Goal: Navigation & Orientation: Understand site structure

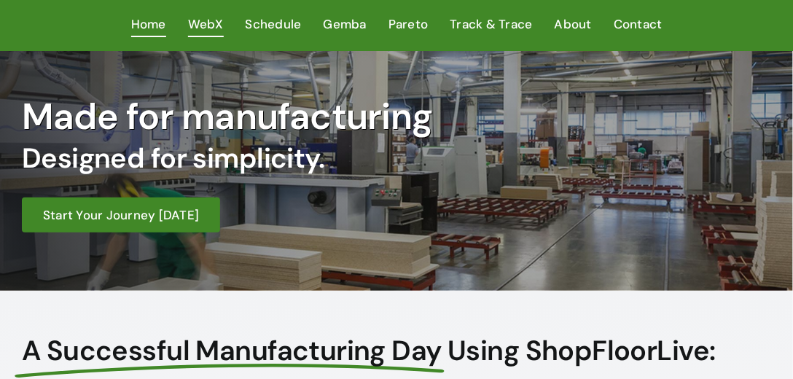
click at [201, 30] on span "WebX" at bounding box center [206, 24] width 36 height 21
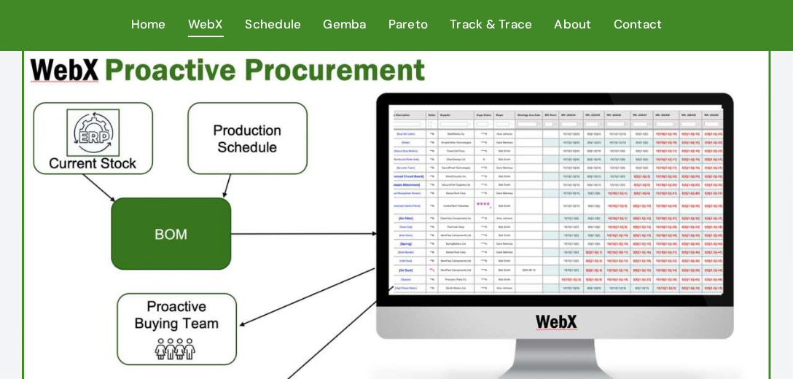
scroll to position [83, 0]
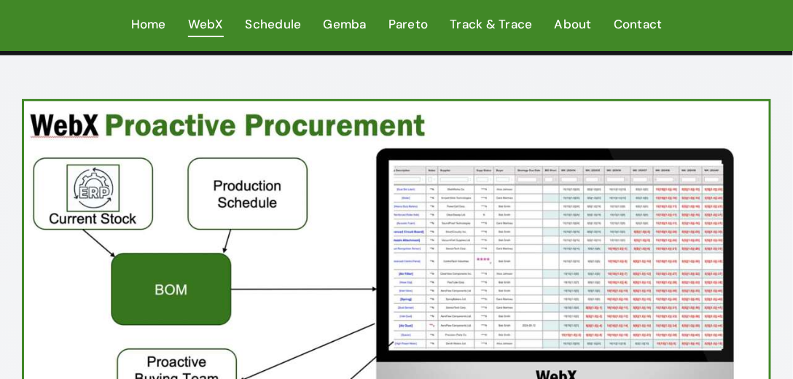
click at [410, 3] on ul "Home WebX Schedule Gemba Pareto Track & Trace About Contact" at bounding box center [397, 25] width 750 height 51
click at [403, 23] on span "Pareto" at bounding box center [409, 24] width 40 height 21
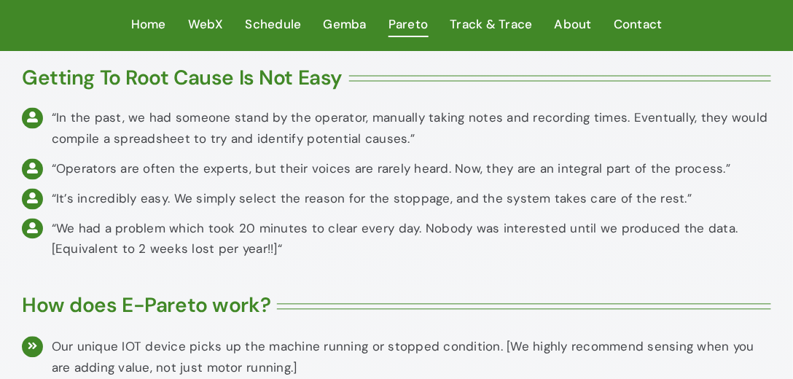
scroll to position [541, 0]
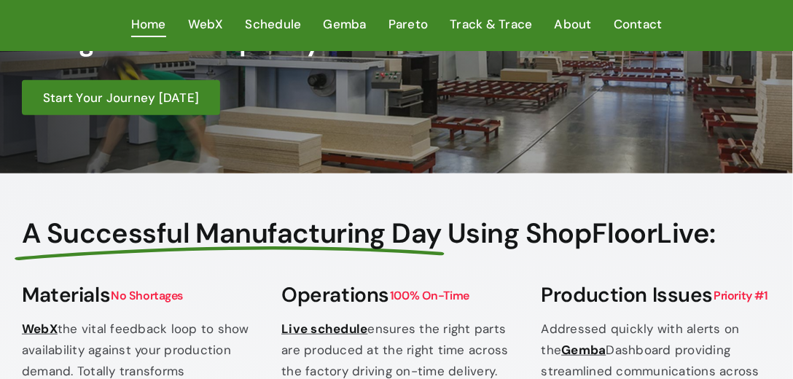
scroll to position [249, 0]
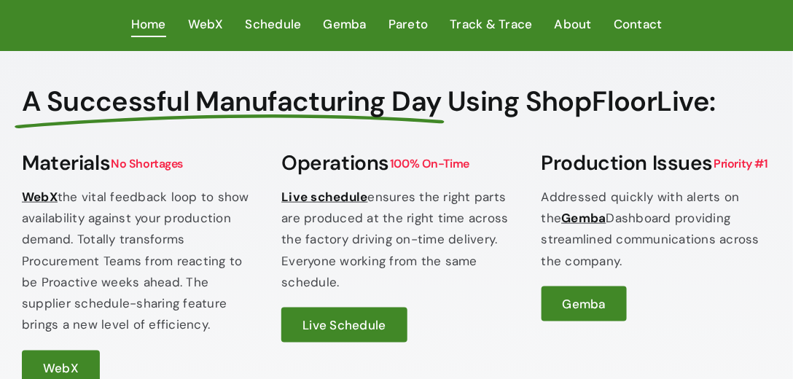
drag, startPoint x: 28, startPoint y: 163, endPoint x: 206, endPoint y: 324, distance: 240.1
click at [206, 324] on div "Materials No Shortages WebX the vital feedback loop to show availability agains…" at bounding box center [137, 264] width 230 height 241
click at [209, 265] on p "WebX the vital feedback loop to show availability against your production deman…" at bounding box center [137, 261] width 230 height 149
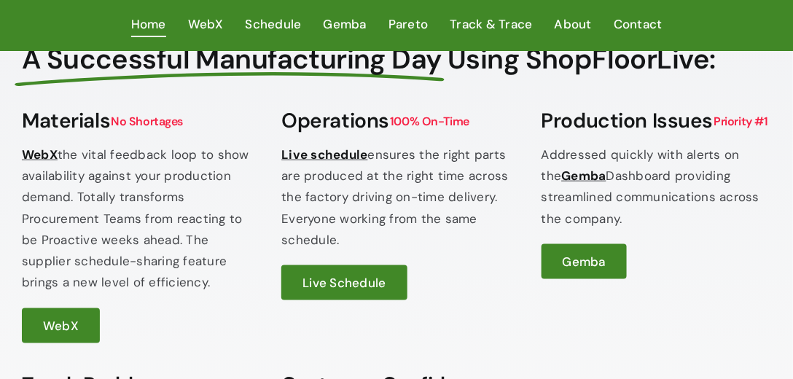
scroll to position [0, 0]
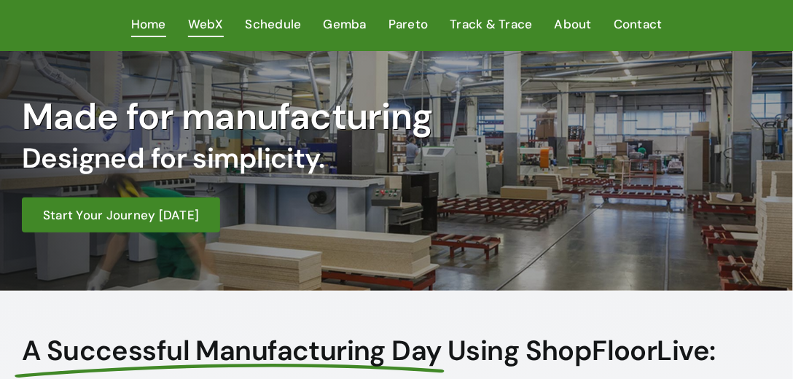
click at [215, 26] on span "WebX" at bounding box center [206, 24] width 36 height 21
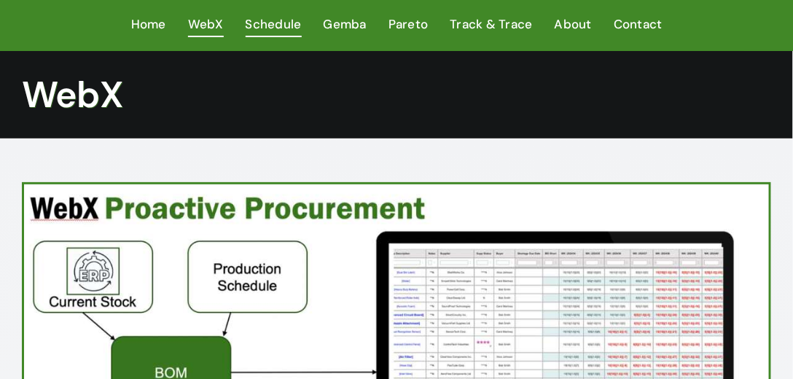
click at [279, 21] on span "Schedule" at bounding box center [274, 24] width 56 height 21
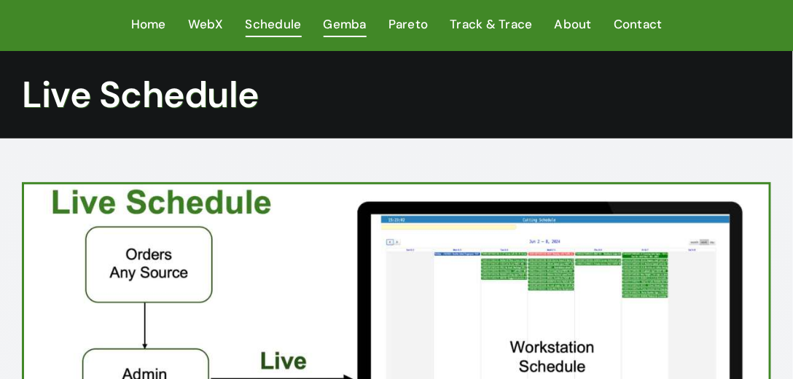
click at [337, 27] on span "Gemba" at bounding box center [345, 24] width 43 height 21
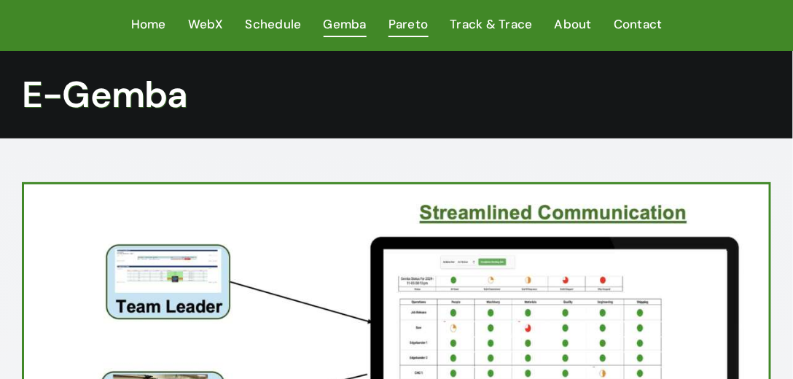
click at [407, 21] on span "Pareto" at bounding box center [409, 24] width 40 height 21
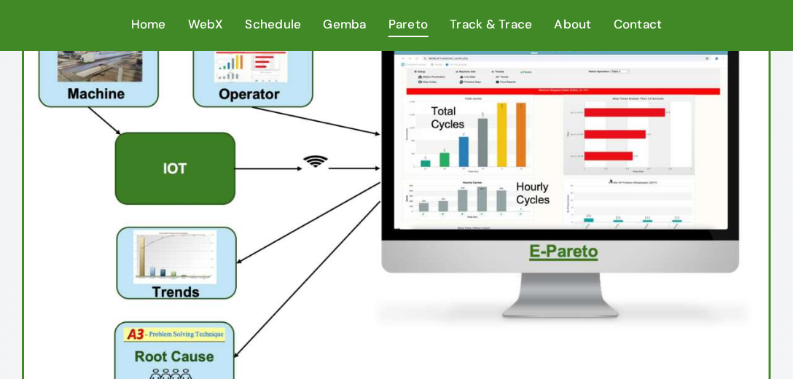
scroll to position [249, 0]
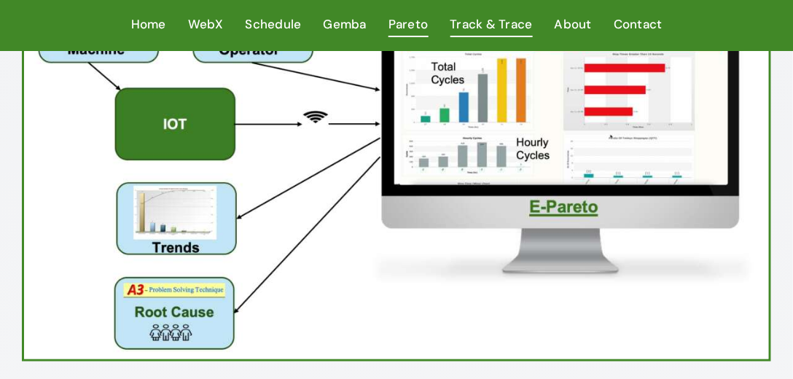
click at [479, 24] on span "Track & Trace" at bounding box center [492, 24] width 82 height 21
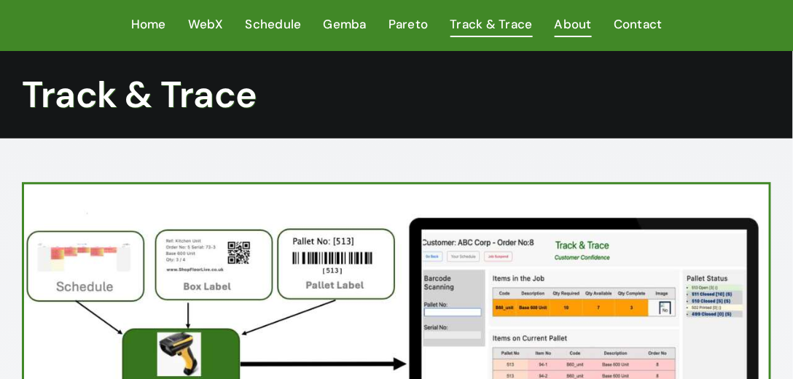
click at [562, 29] on span "About" at bounding box center [573, 24] width 37 height 21
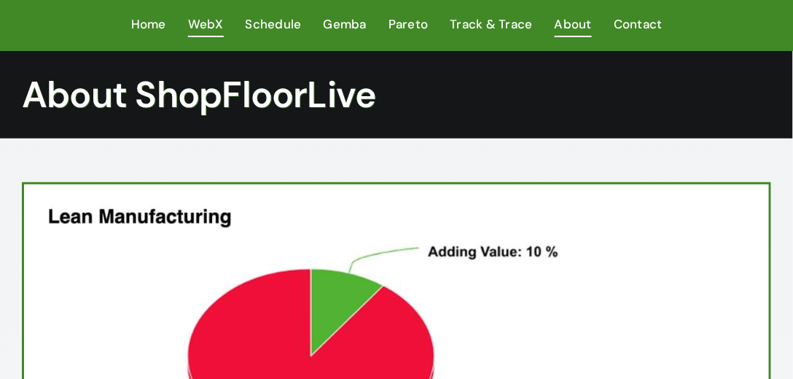
click at [213, 25] on span "WebX" at bounding box center [206, 24] width 36 height 21
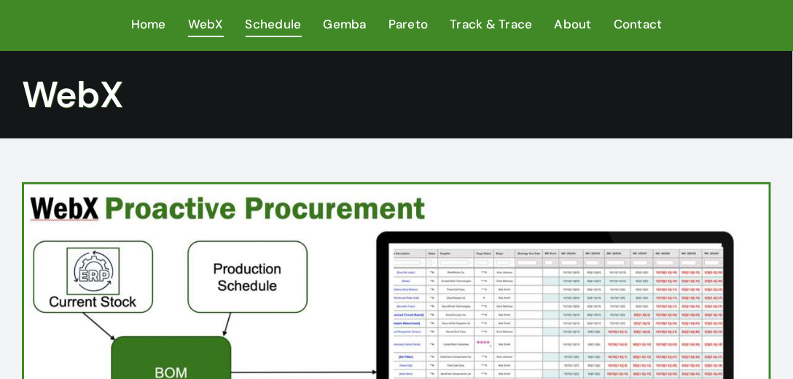
click at [260, 23] on span "Schedule" at bounding box center [274, 24] width 56 height 21
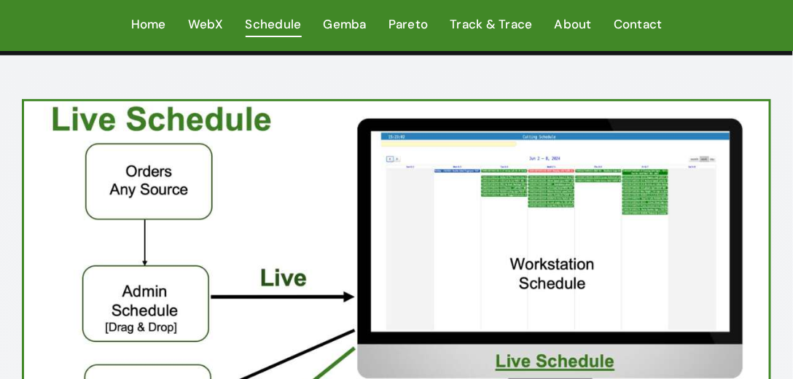
scroll to position [125, 0]
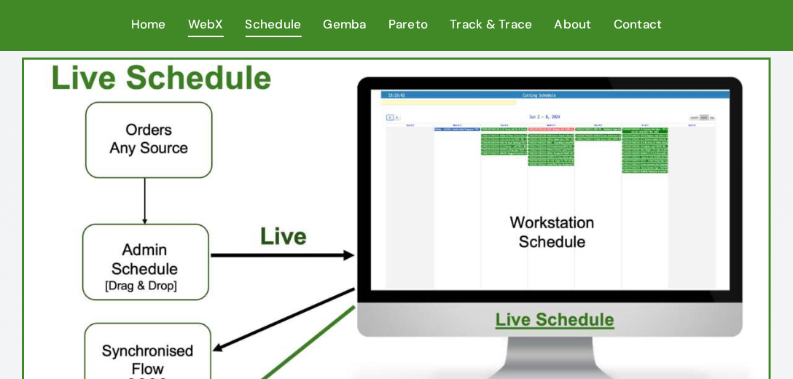
click at [214, 25] on span "WebX" at bounding box center [206, 24] width 36 height 21
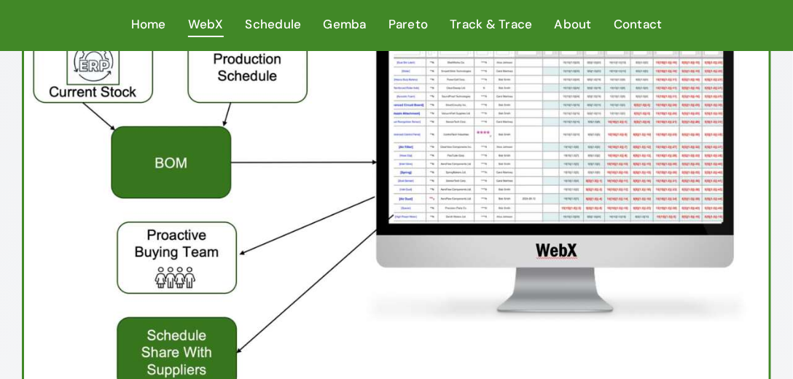
scroll to position [166, 0]
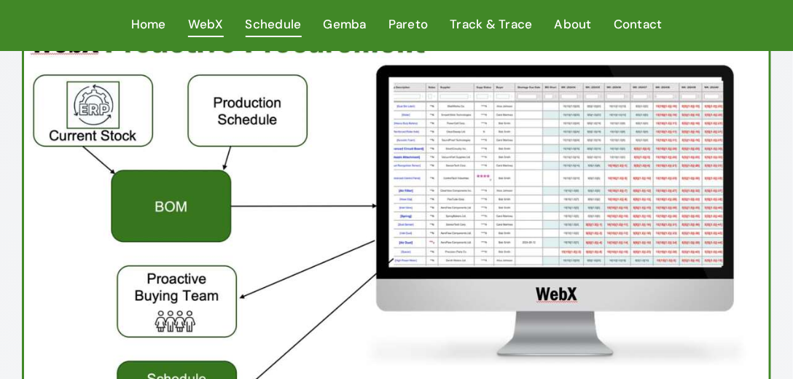
click at [249, 26] on span "Schedule" at bounding box center [274, 24] width 56 height 21
click at [267, 29] on span "Schedule" at bounding box center [274, 24] width 56 height 21
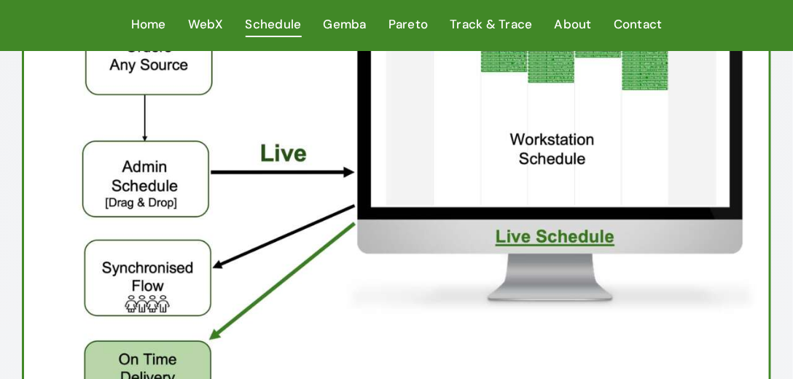
scroll to position [125, 0]
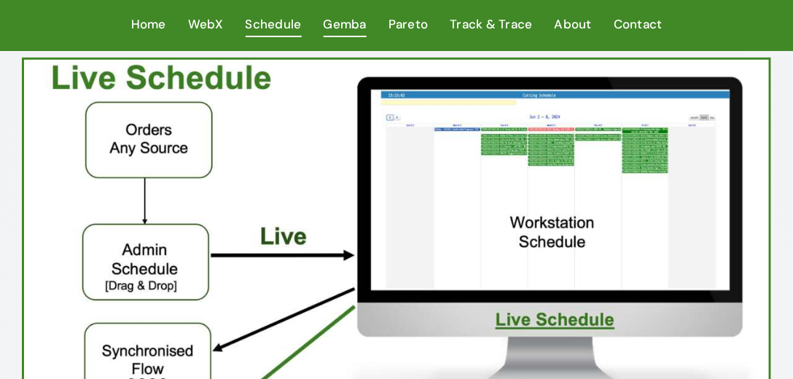
click at [345, 26] on span "Gemba" at bounding box center [345, 24] width 43 height 21
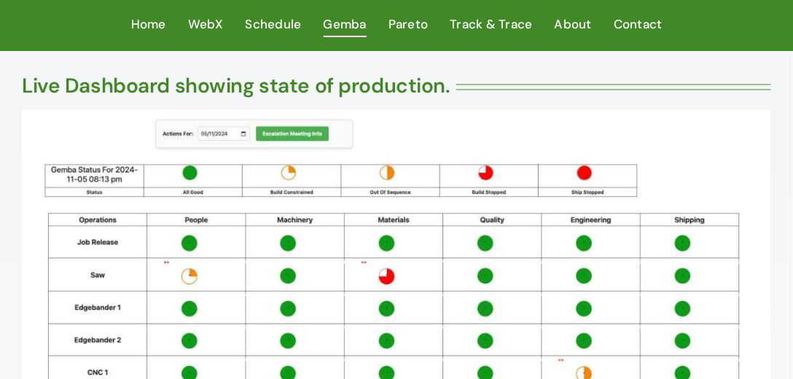
scroll to position [541, 0]
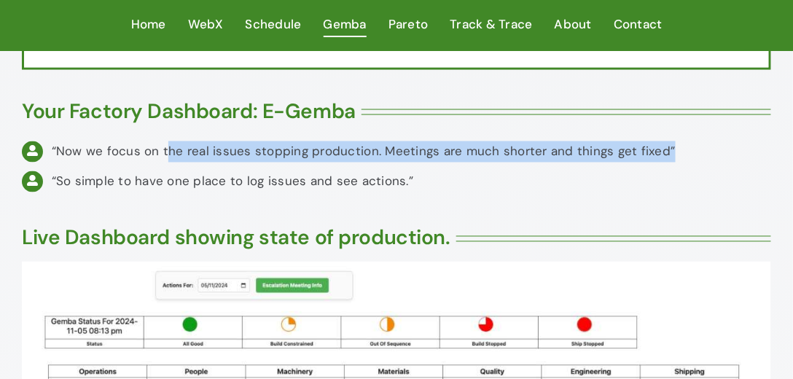
drag, startPoint x: 200, startPoint y: 156, endPoint x: 664, endPoint y: 154, distance: 463.8
click at [664, 154] on div "“Now we focus on the real issues stopping production. Meetings are much shorter…" at bounding box center [412, 151] width 720 height 21
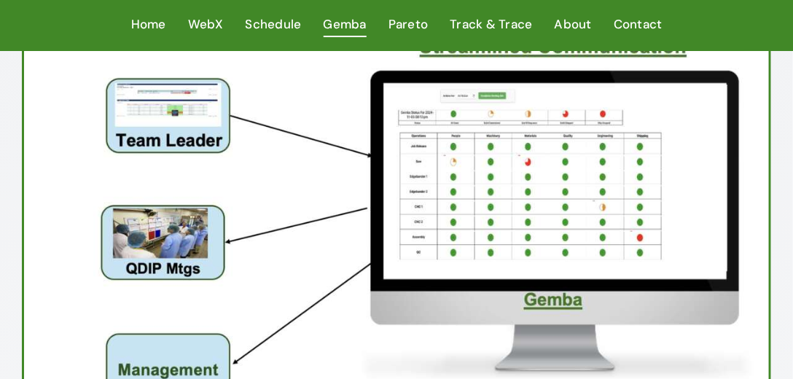
scroll to position [125, 0]
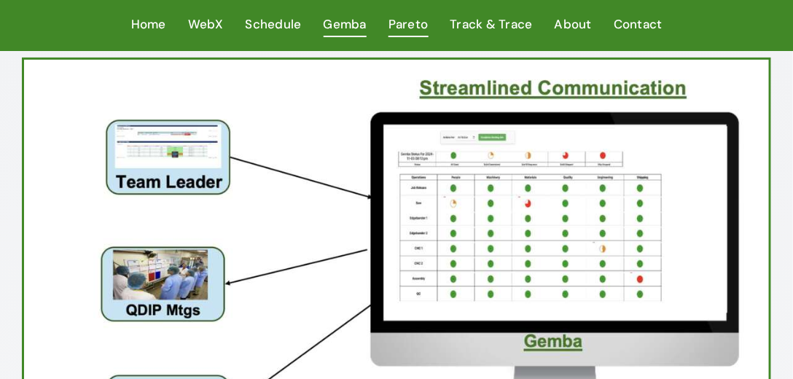
click at [389, 23] on ul "Home WebX Schedule Gemba Pareto Track & Trace About Contact" at bounding box center [397, 25] width 750 height 51
click at [397, 22] on span "Pareto" at bounding box center [409, 24] width 40 height 21
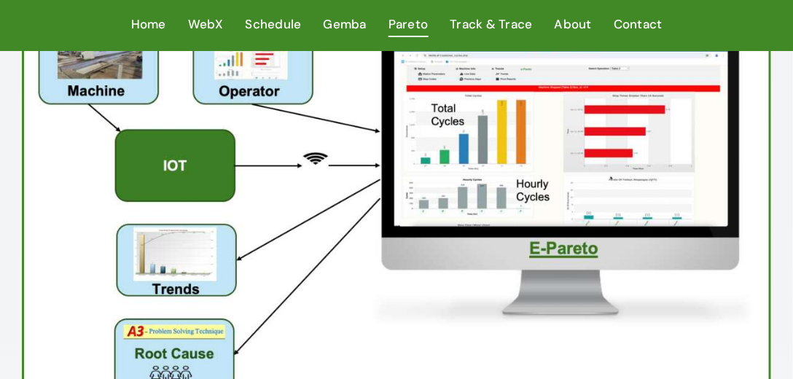
scroll to position [83, 0]
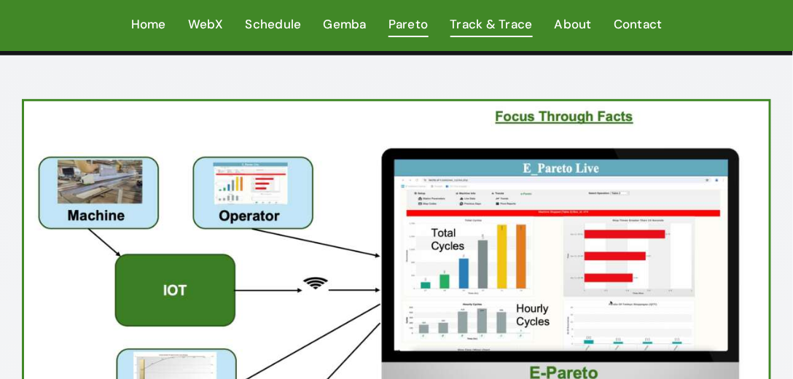
click at [471, 26] on span "Track & Trace" at bounding box center [492, 24] width 82 height 21
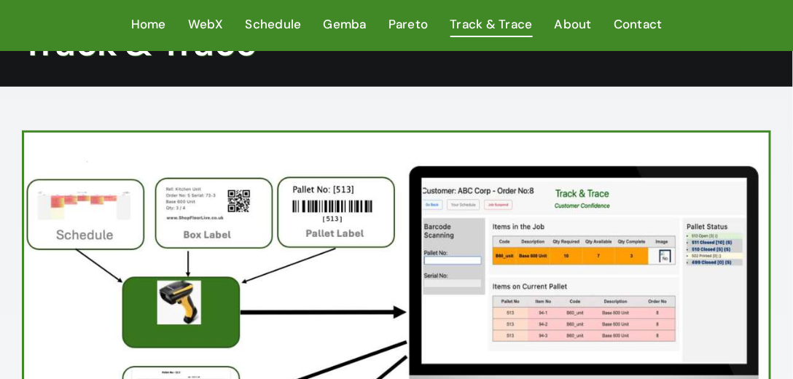
scroll to position [83, 0]
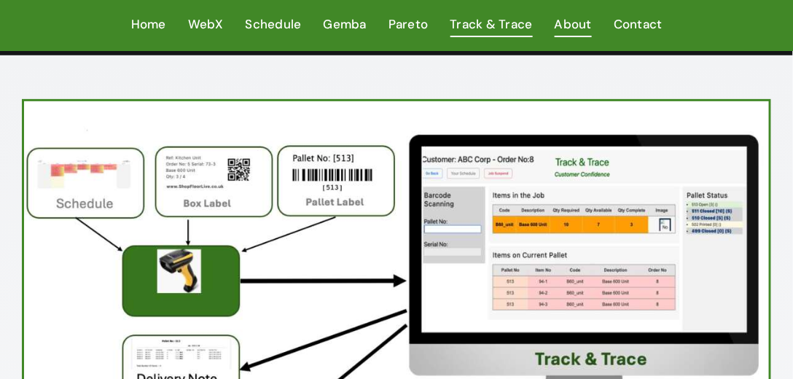
click at [558, 23] on span "About" at bounding box center [573, 24] width 37 height 21
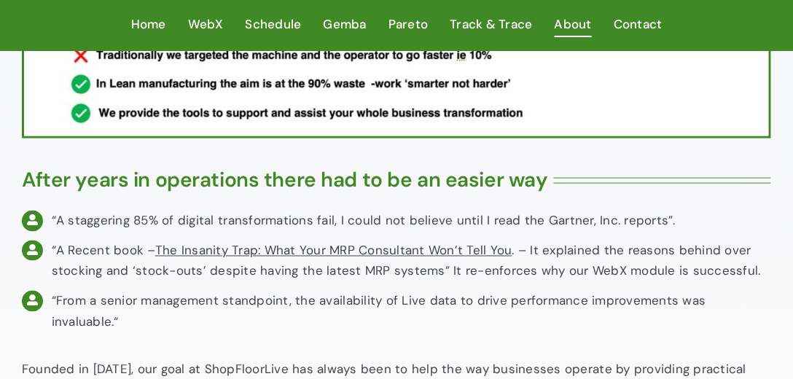
scroll to position [541, 0]
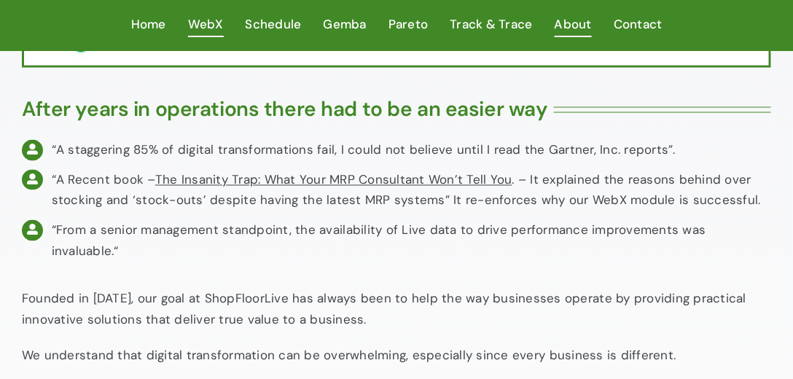
click at [193, 22] on span "WebX" at bounding box center [206, 24] width 36 height 21
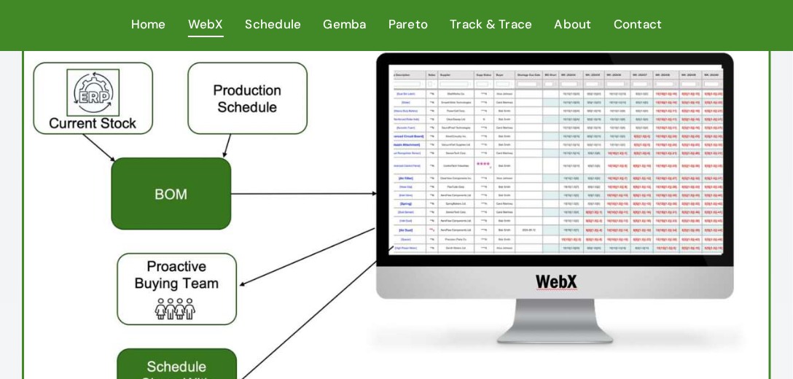
scroll to position [42, 0]
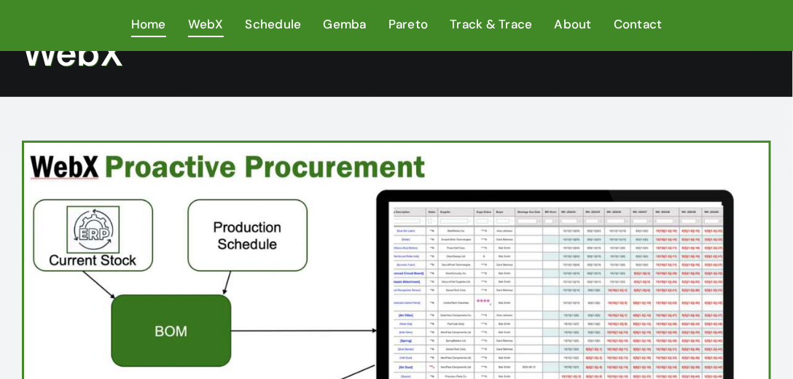
click at [140, 23] on span "Home" at bounding box center [148, 24] width 35 height 21
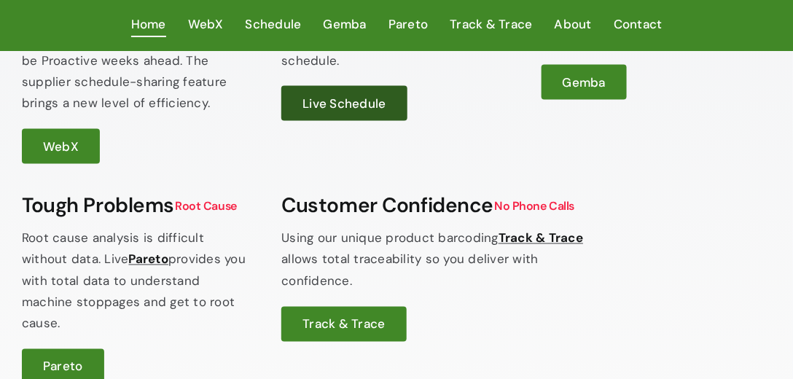
scroll to position [499, 0]
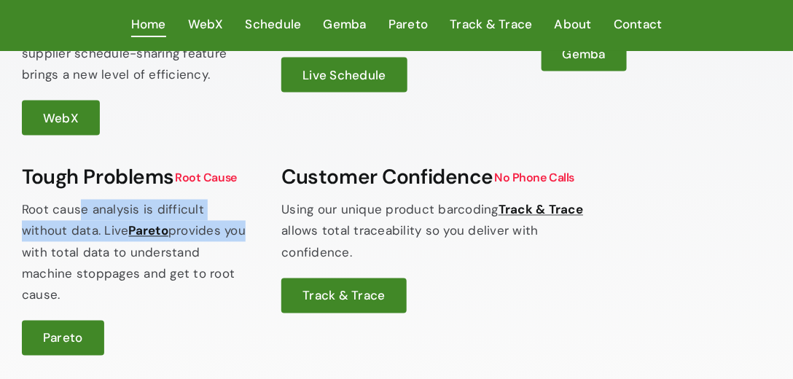
drag, startPoint x: 135, startPoint y: 216, endPoint x: 196, endPoint y: 222, distance: 61.5
click at [196, 222] on p "Root cause analysis is difficult without data. Live Pareto provides you with to…" at bounding box center [137, 253] width 230 height 106
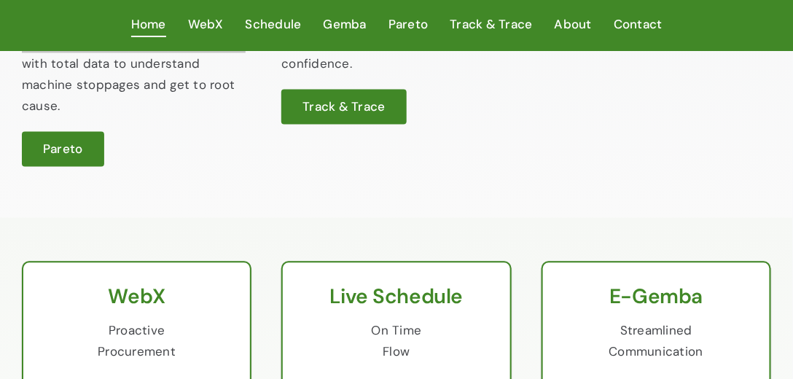
scroll to position [610, 0]
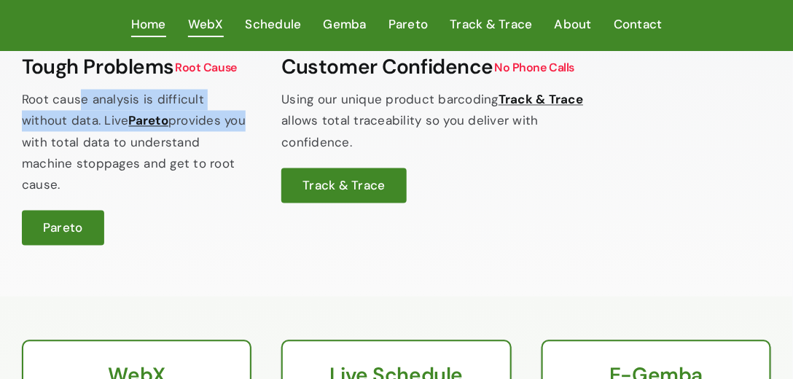
click at [219, 36] on link "WebX" at bounding box center [206, 25] width 36 height 23
click at [204, 28] on span "WebX" at bounding box center [206, 24] width 36 height 21
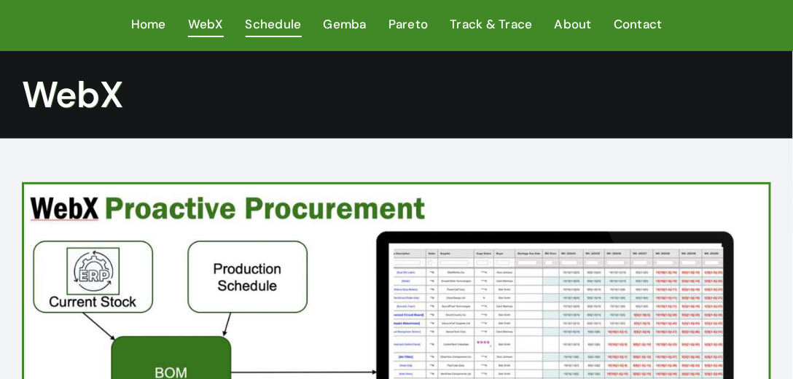
click at [272, 23] on span "Schedule" at bounding box center [274, 24] width 56 height 21
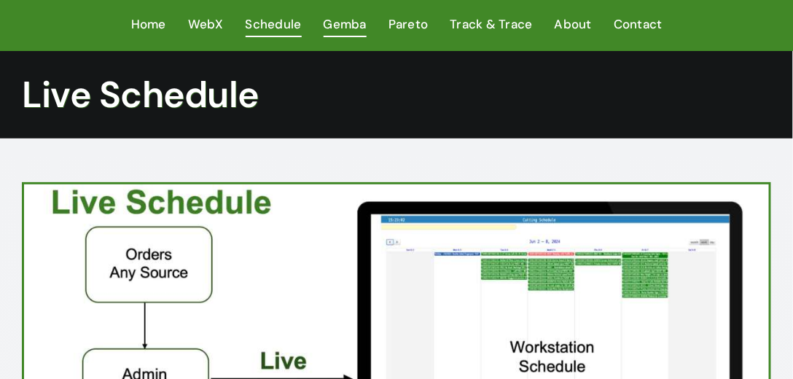
click at [362, 29] on span "Gemba" at bounding box center [345, 24] width 43 height 21
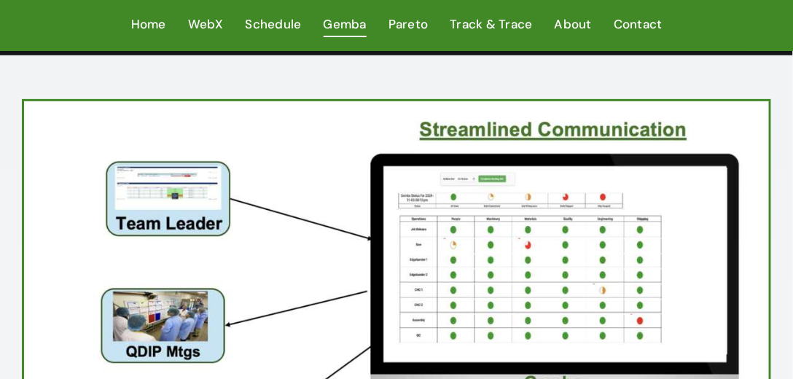
scroll to position [166, 0]
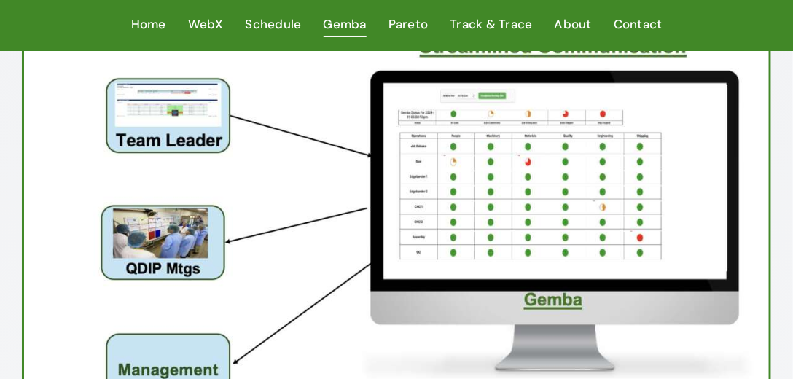
click at [426, 23] on span "Pareto" at bounding box center [409, 24] width 40 height 21
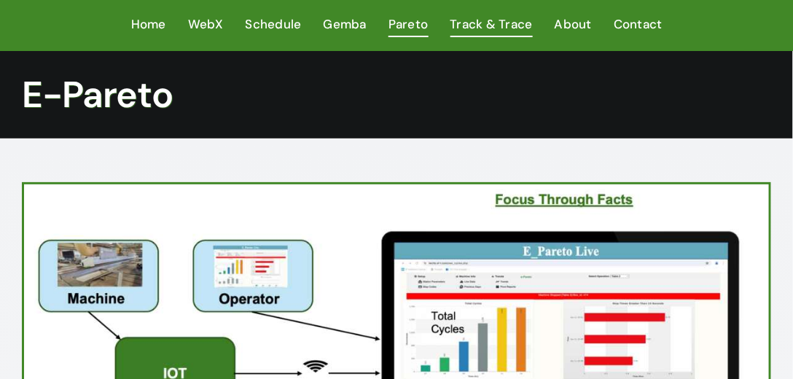
click at [500, 30] on span "Track & Trace" at bounding box center [492, 24] width 82 height 21
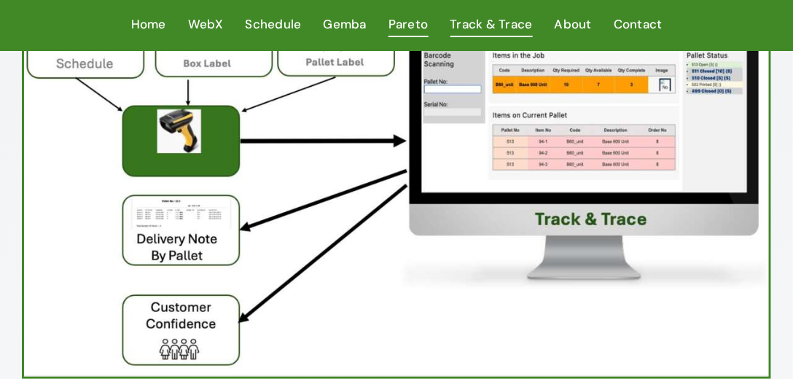
scroll to position [208, 0]
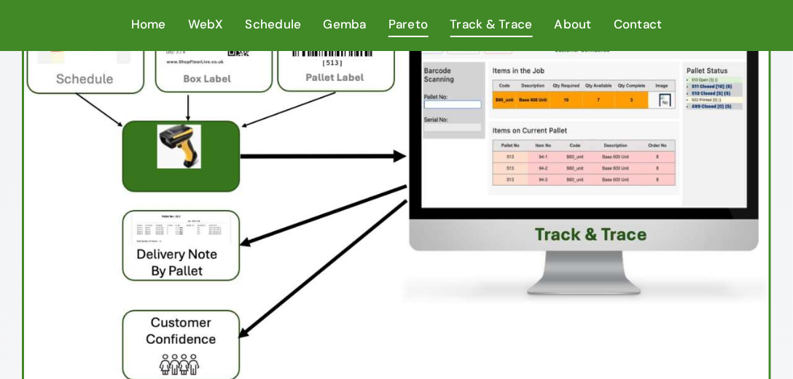
click at [407, 24] on span "Pareto" at bounding box center [409, 24] width 40 height 21
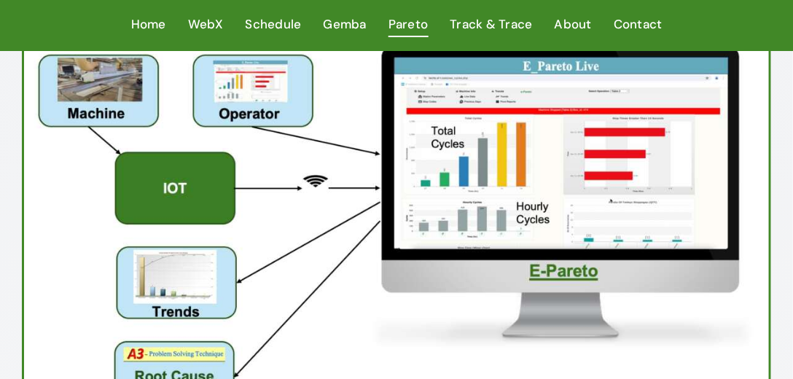
scroll to position [166, 0]
